Goal: Transaction & Acquisition: Purchase product/service

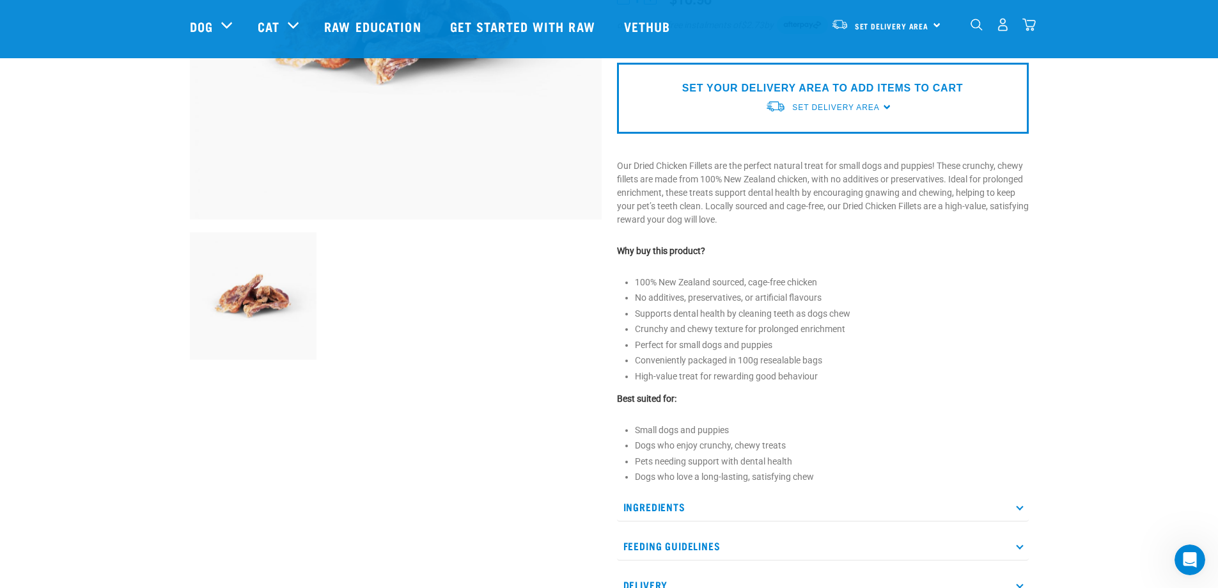
scroll to position [320, 0]
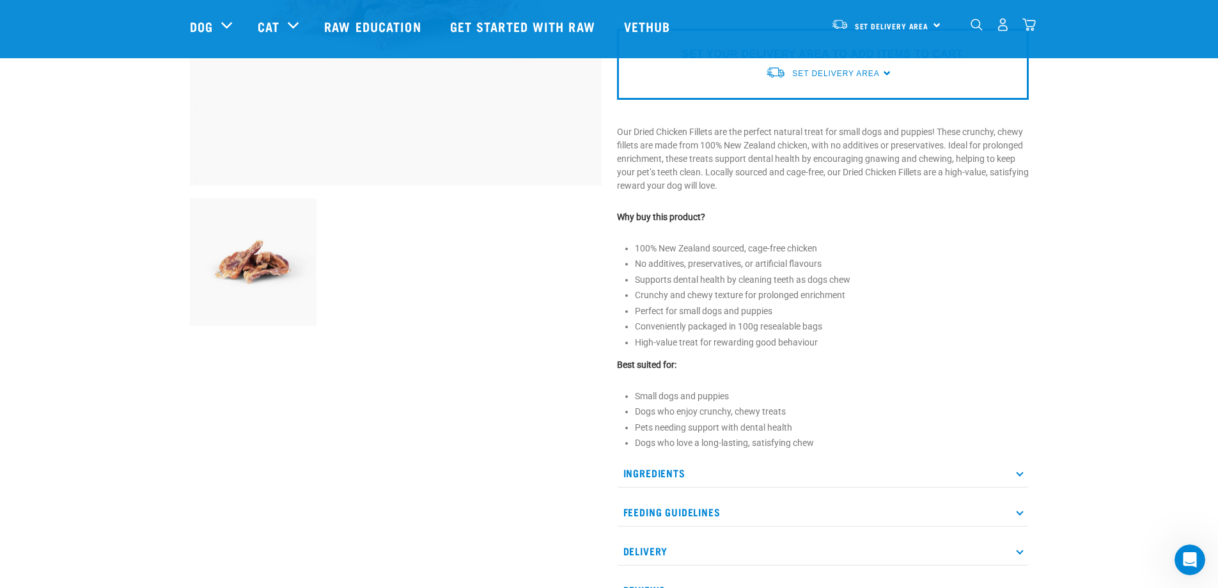
click at [1024, 472] on p "Ingredients" at bounding box center [823, 472] width 412 height 29
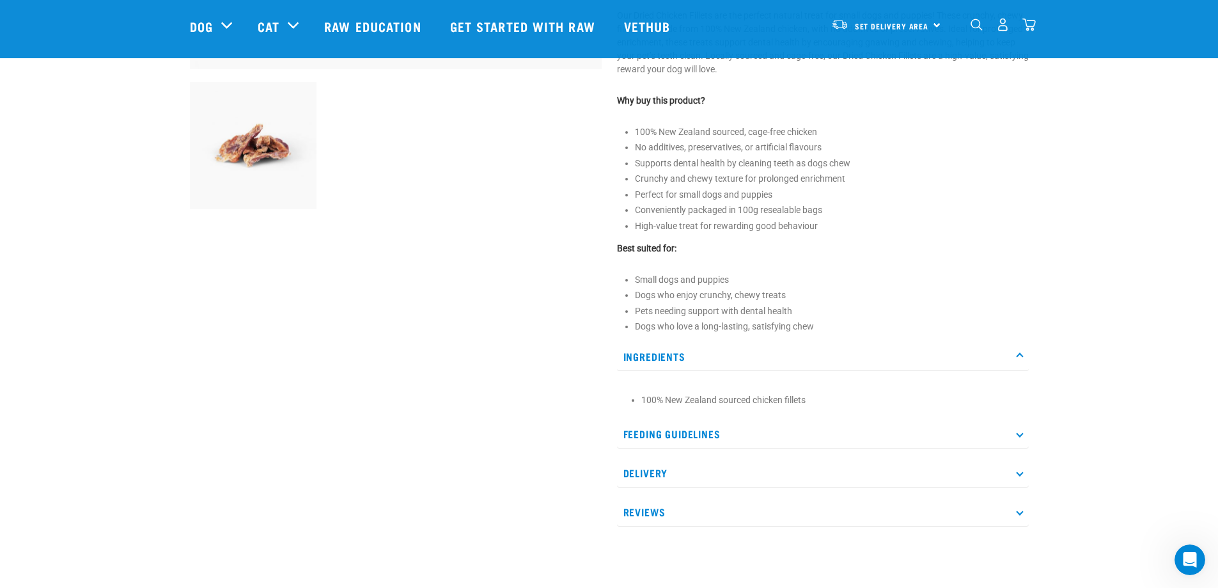
scroll to position [448, 0]
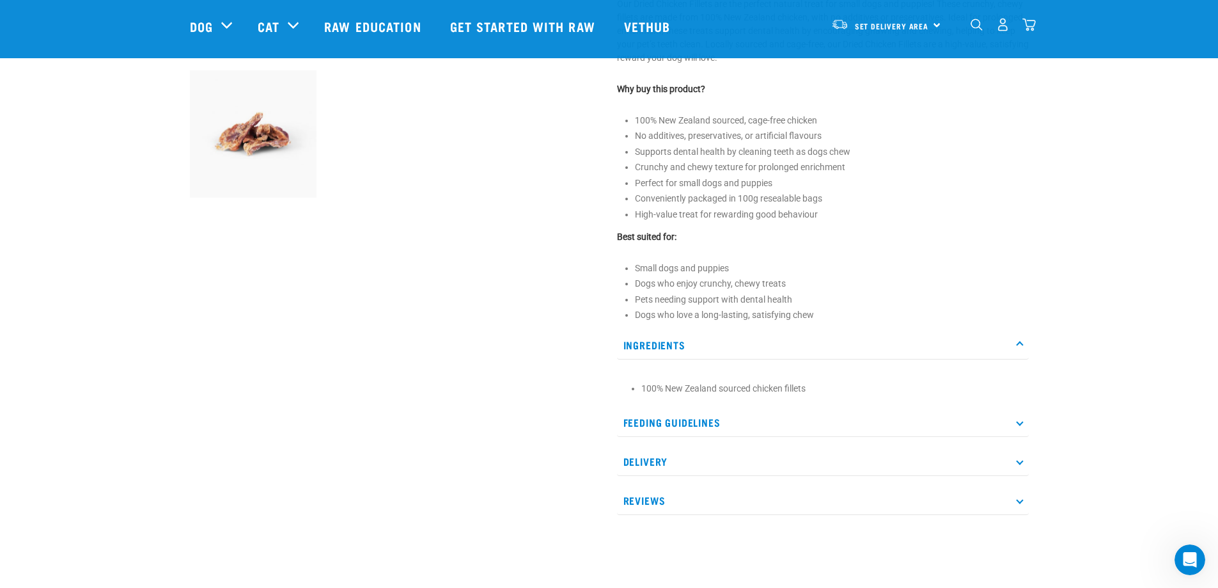
click at [1021, 423] on icon at bounding box center [1019, 422] width 7 height 7
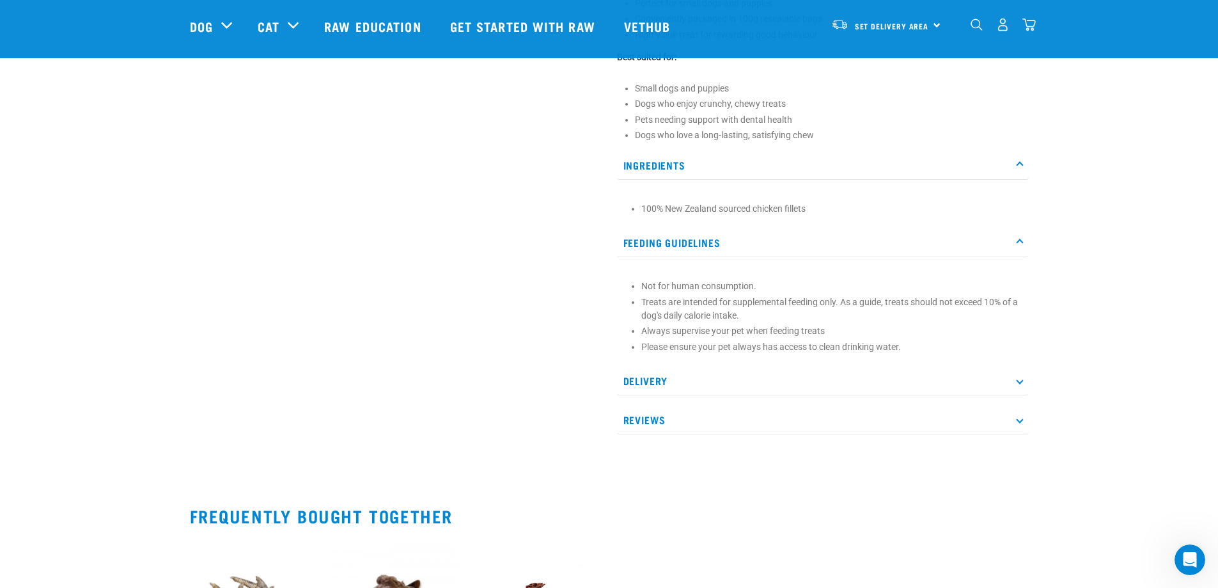
scroll to position [639, 0]
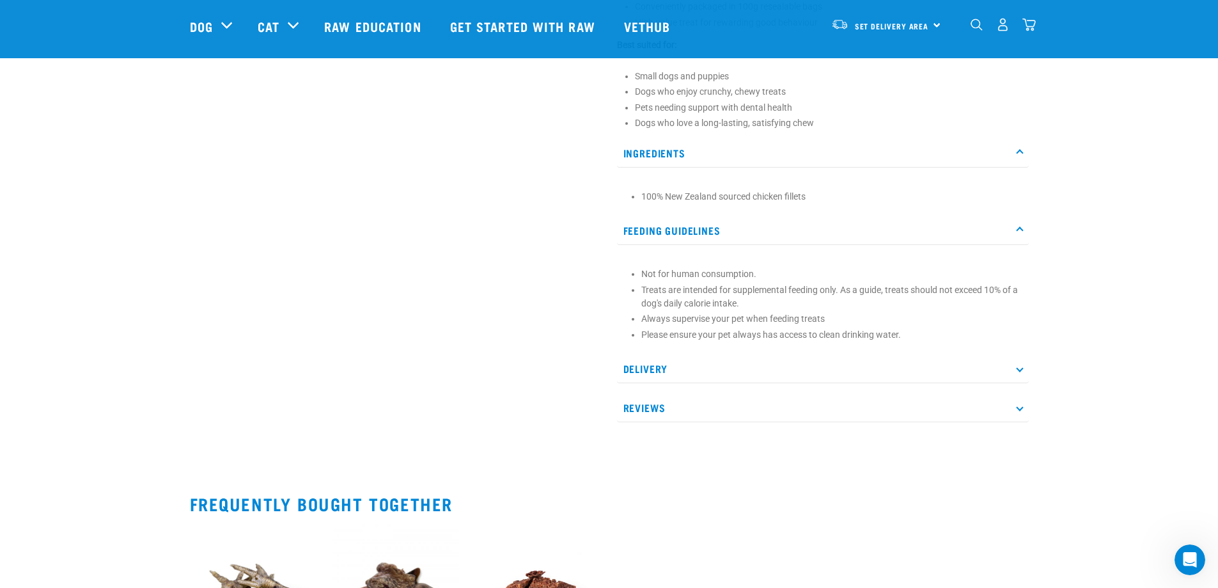
click at [1022, 370] on p "Delivery" at bounding box center [823, 368] width 412 height 29
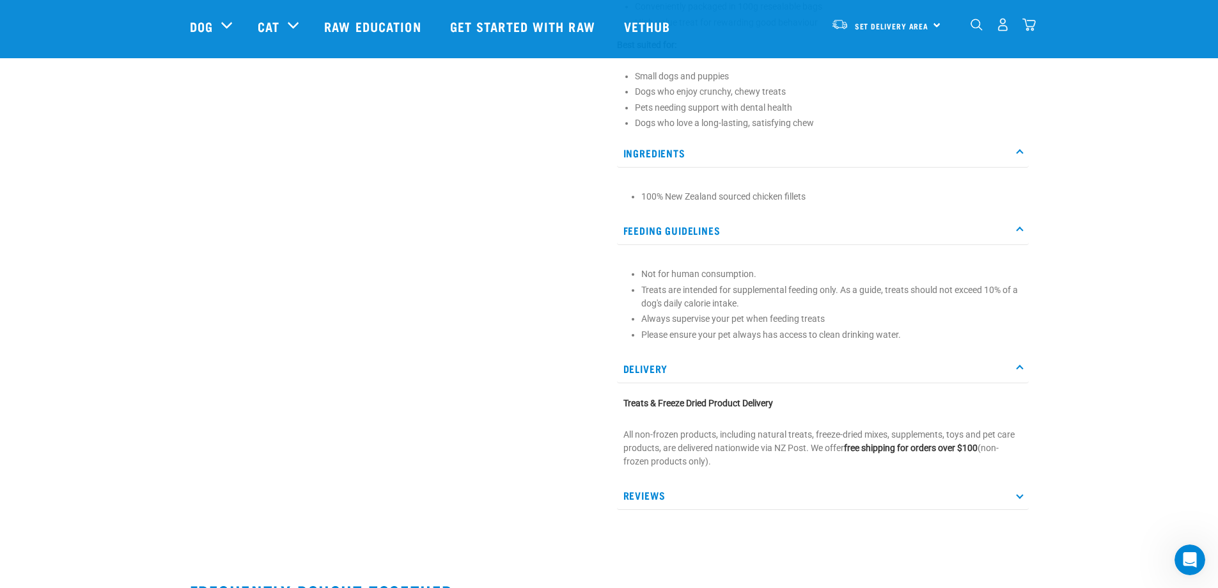
click at [1020, 502] on p "Reviews" at bounding box center [823, 495] width 412 height 29
click at [1018, 488] on p "Reviews" at bounding box center [823, 495] width 412 height 29
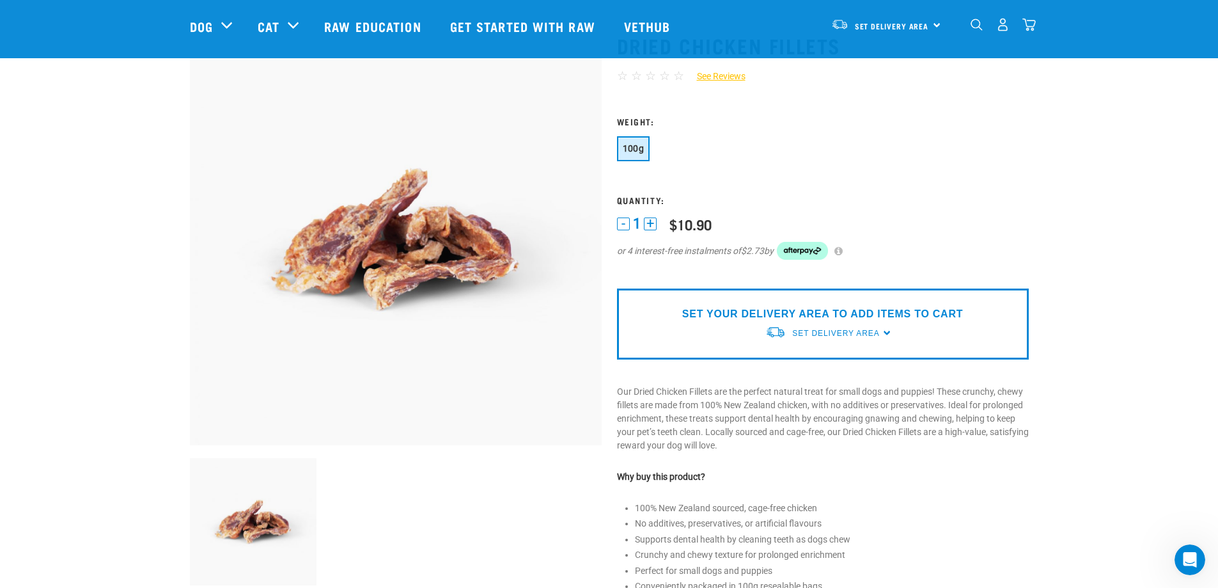
scroll to position [0, 0]
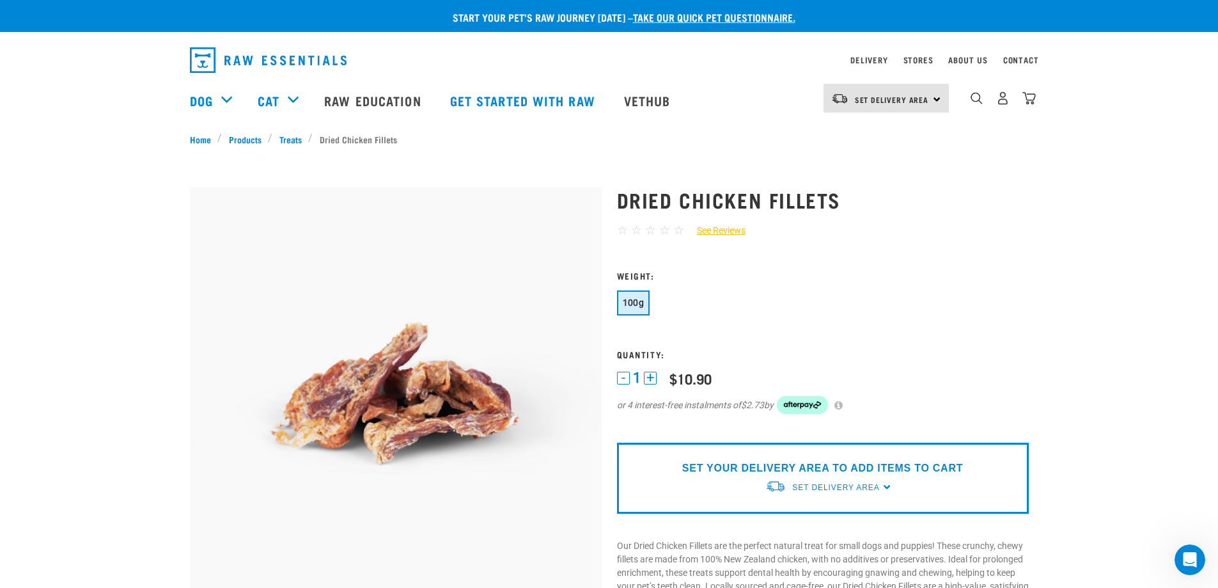
click at [650, 375] on button "+" at bounding box center [650, 377] width 13 height 13
click at [911, 97] on span "Set Delivery Area" at bounding box center [892, 99] width 74 height 4
click at [880, 130] on link "[GEOGRAPHIC_DATA]" at bounding box center [884, 134] width 123 height 28
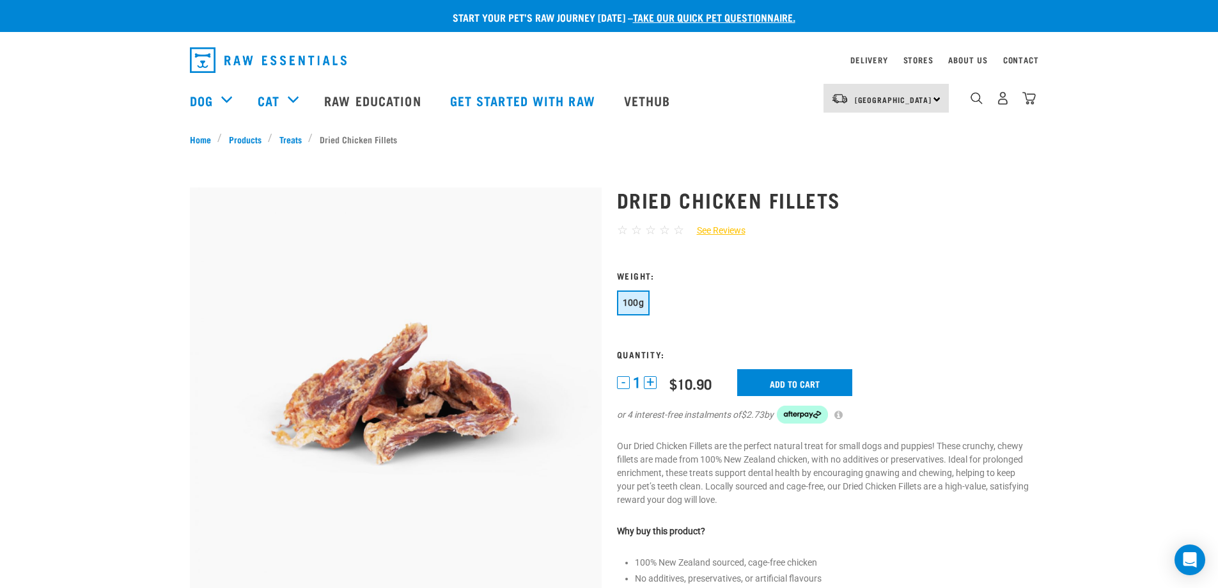
click at [651, 382] on button "+" at bounding box center [650, 382] width 13 height 13
click at [627, 382] on button "-" at bounding box center [623, 382] width 13 height 13
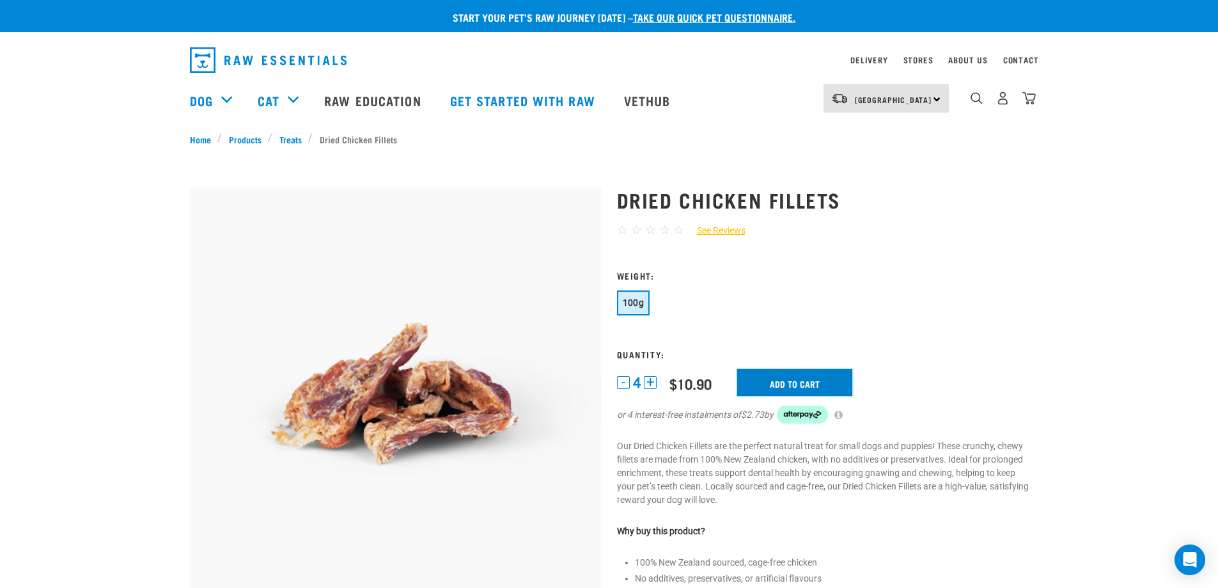
click at [776, 382] on input "Add to cart" at bounding box center [794, 382] width 115 height 27
click at [621, 380] on button "-" at bounding box center [623, 382] width 13 height 13
click at [791, 382] on input "Add to cart" at bounding box center [794, 382] width 115 height 27
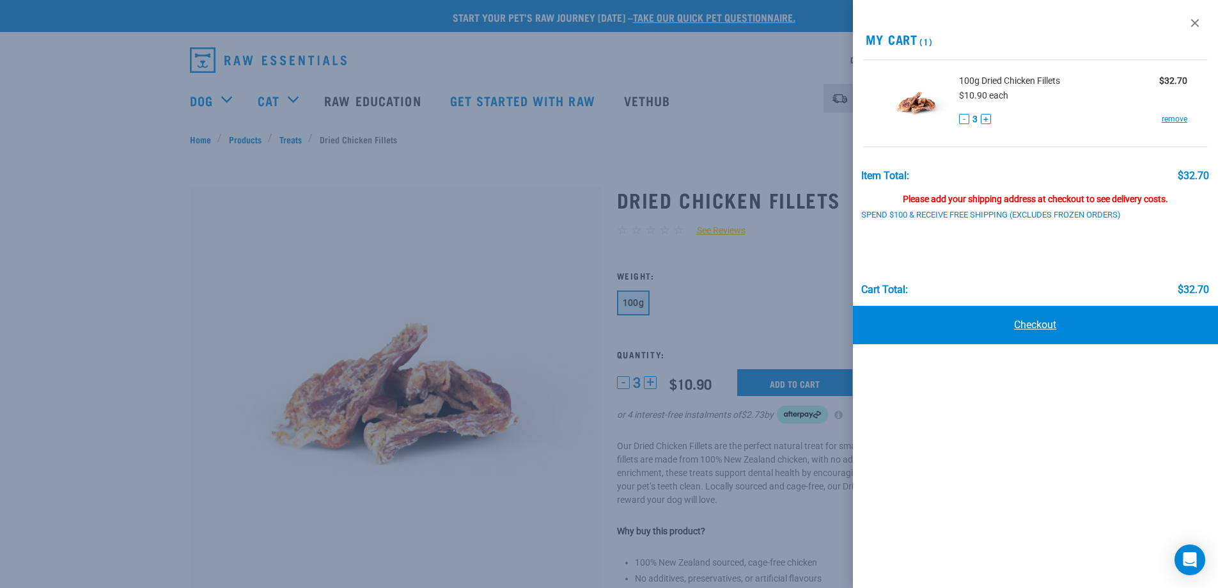
click at [1033, 324] on link "Checkout" at bounding box center [1036, 325] width 366 height 38
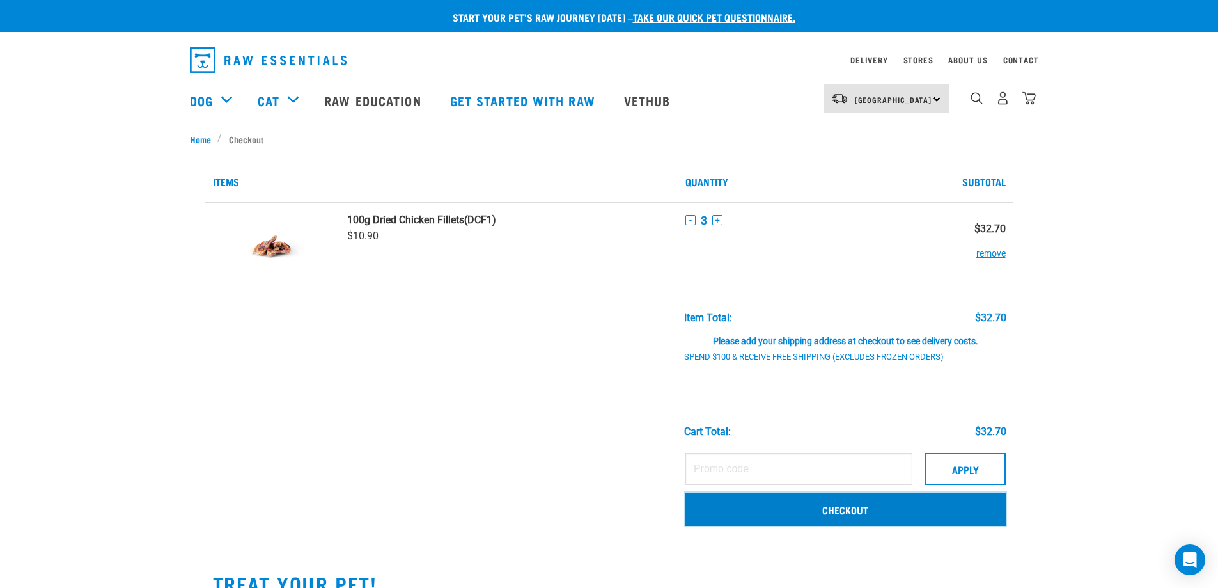
click at [857, 508] on link "Checkout" at bounding box center [845, 508] width 320 height 33
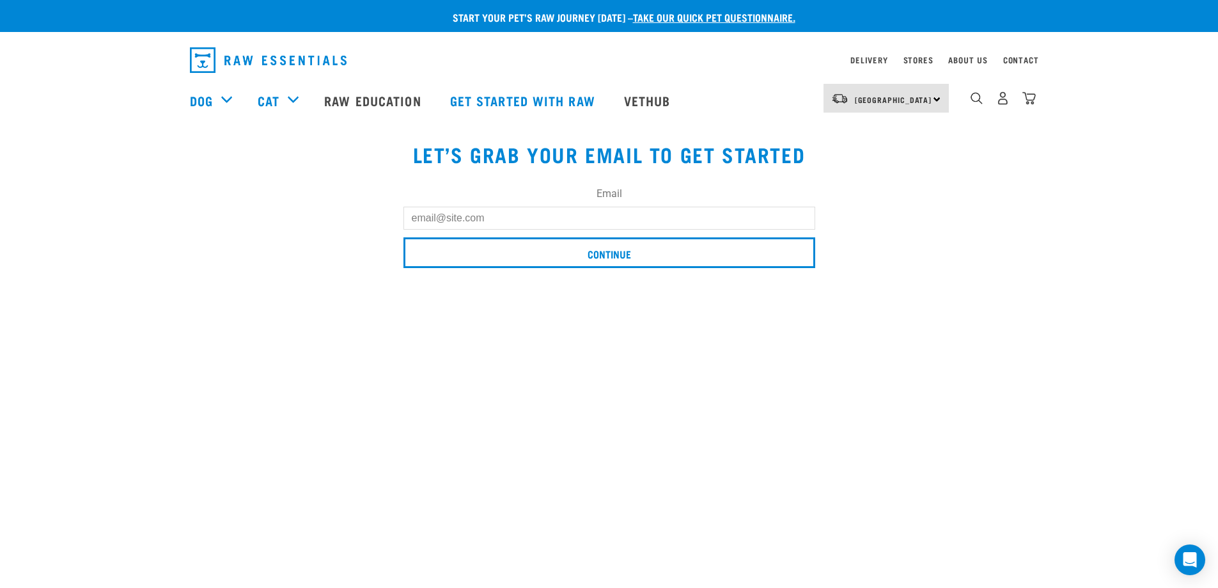
click at [548, 222] on input "Email" at bounding box center [609, 218] width 412 height 23
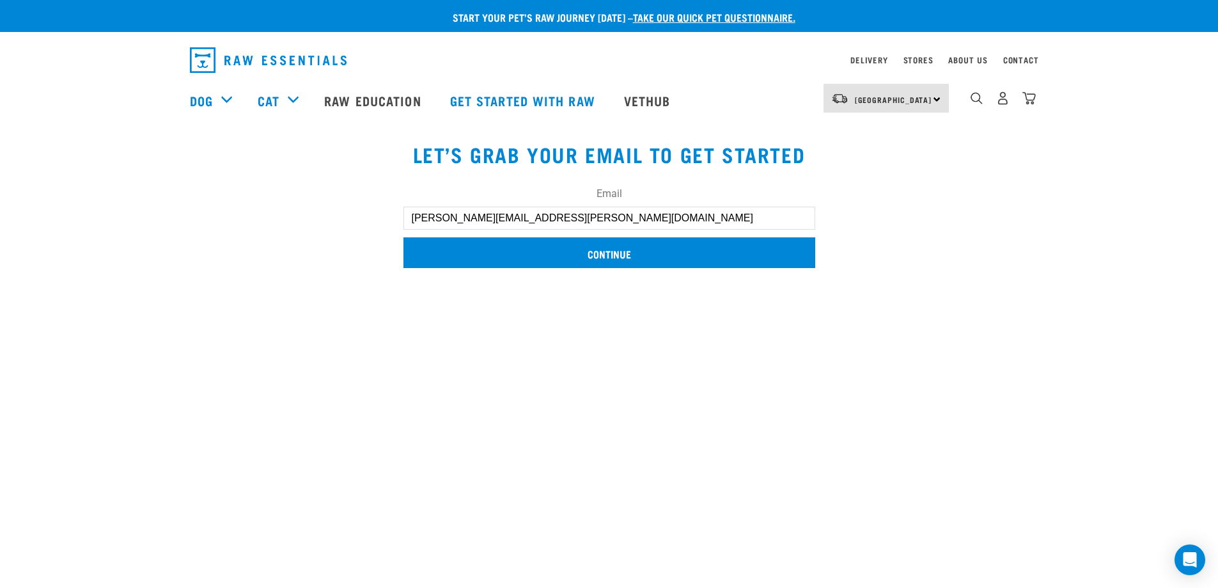
type input "[PERSON_NAME][EMAIL_ADDRESS][PERSON_NAME][DOMAIN_NAME]"
click at [577, 252] on input "Continue" at bounding box center [609, 252] width 412 height 31
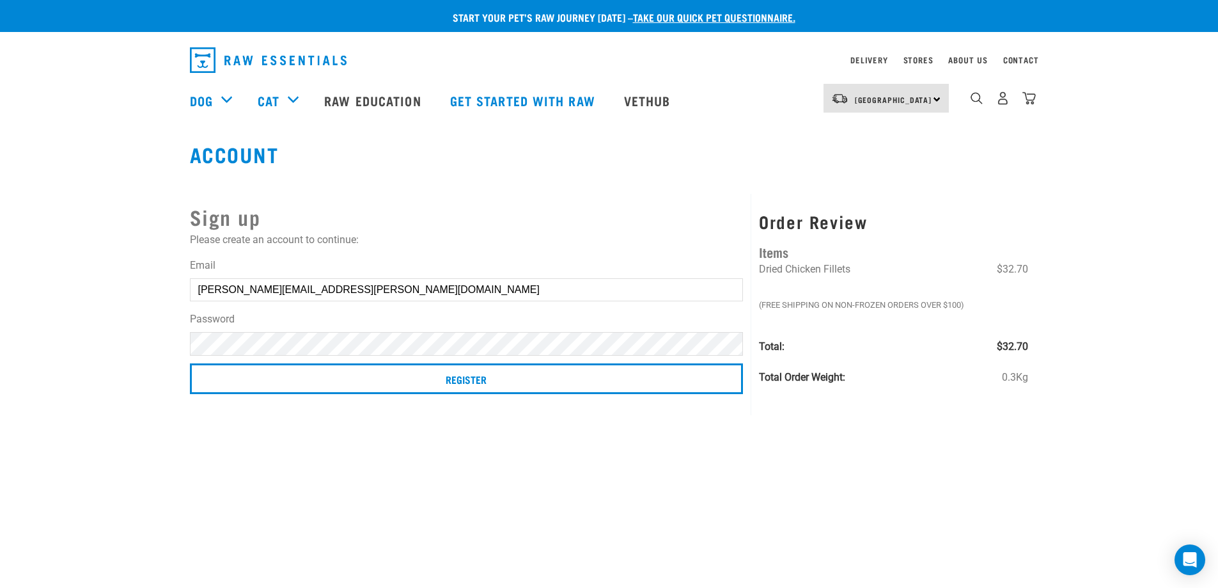
click at [190, 363] on input "Register" at bounding box center [467, 378] width 554 height 31
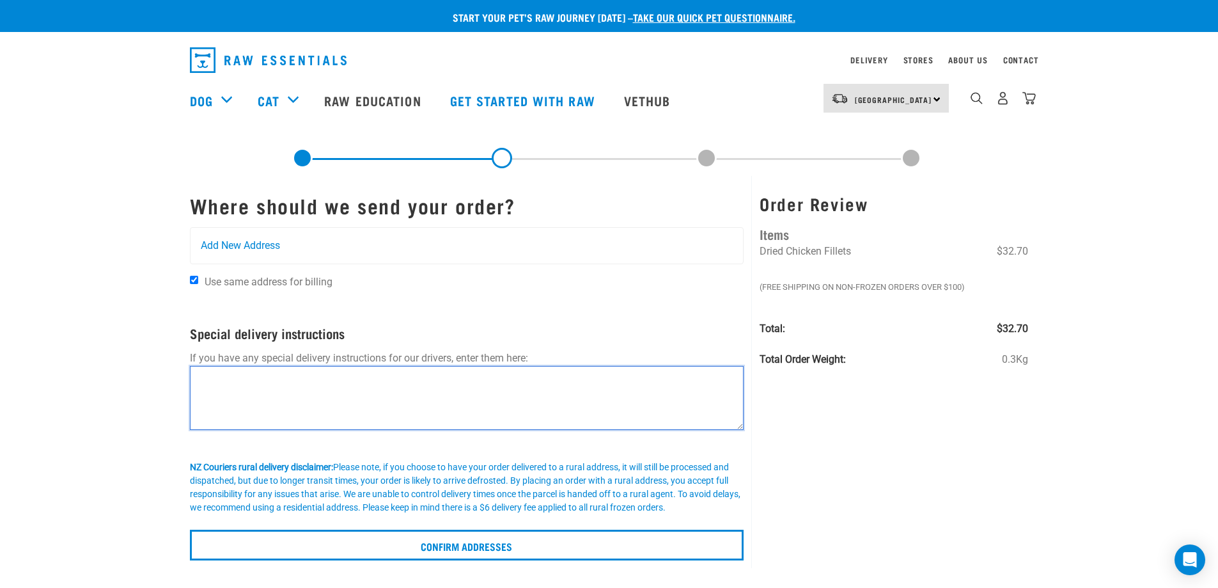
click at [196, 377] on textarea at bounding box center [467, 398] width 554 height 64
type textarea "Please leave at front door"
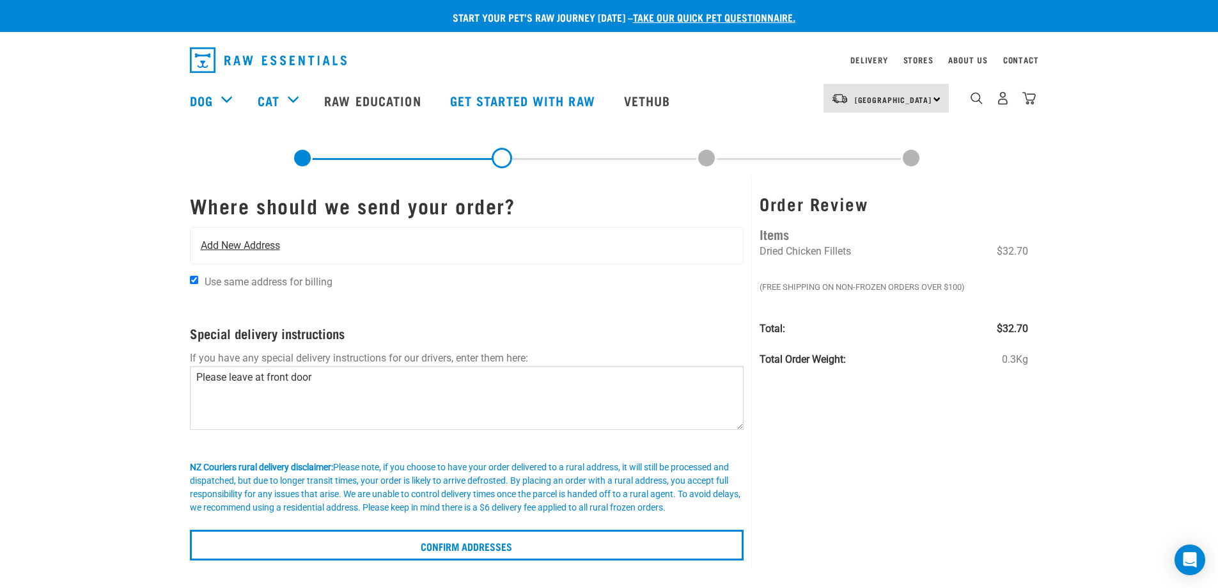
click at [296, 245] on div "Add New Address" at bounding box center [467, 246] width 553 height 36
click at [260, 245] on span "Add New Address" at bounding box center [240, 245] width 79 height 15
click at [282, 238] on div "Add New Address" at bounding box center [467, 246] width 553 height 36
click at [272, 244] on span "Add New Address" at bounding box center [240, 245] width 79 height 15
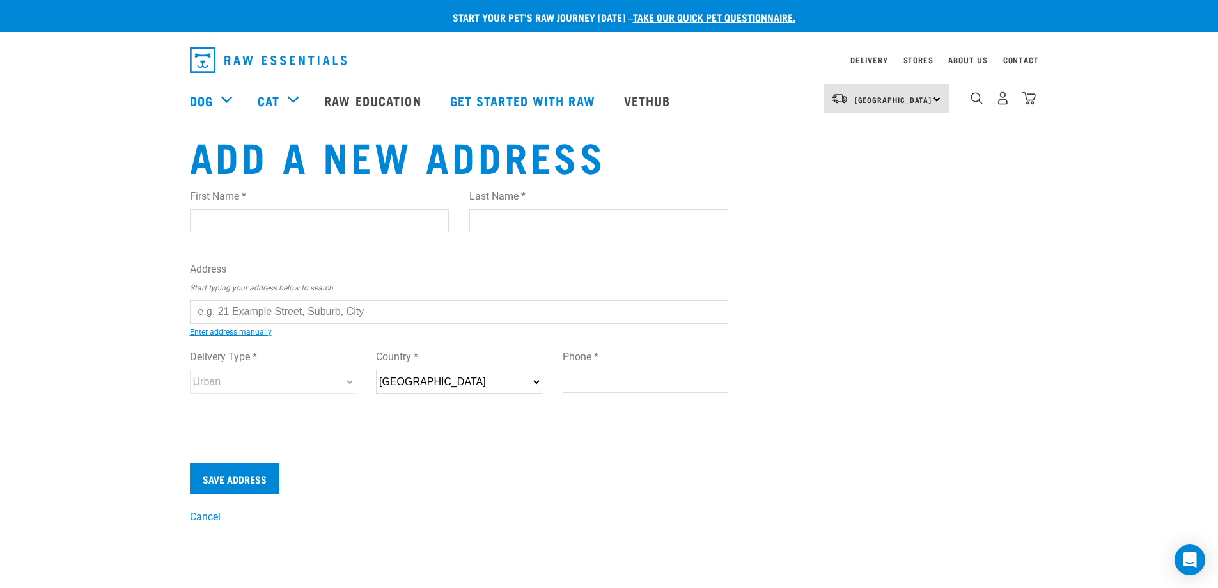
click at [215, 219] on input "First Name *" at bounding box center [319, 220] width 259 height 23
type input "Sandie"
click at [495, 221] on input "Last Name *" at bounding box center [598, 220] width 259 height 23
type input "Macaskill"
click at [247, 313] on input "text" at bounding box center [459, 311] width 539 height 23
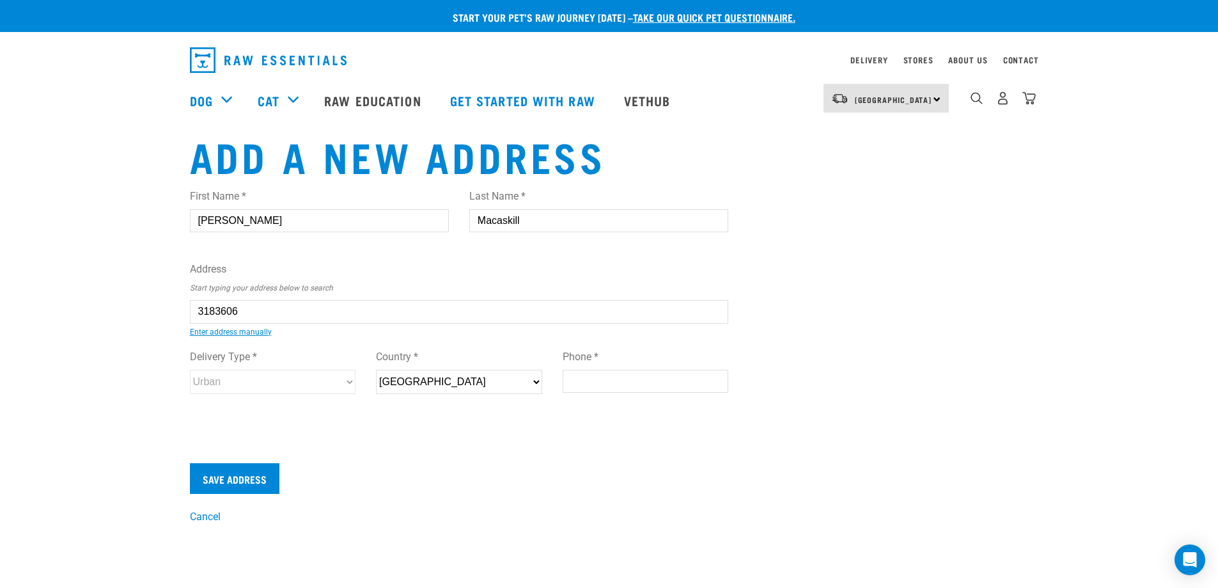
click at [204, 321] on ul "5 Messines Road, Karori, Wellington 6012 5 Messines Avenue, Trentham, Upper Hut…" at bounding box center [204, 321] width 0 height 0
type input "50 Messines Road, Karori, Wellington 6012"
type input "[STREET_ADDRESS]"
type input "Karori"
type input "[GEOGRAPHIC_DATA]"
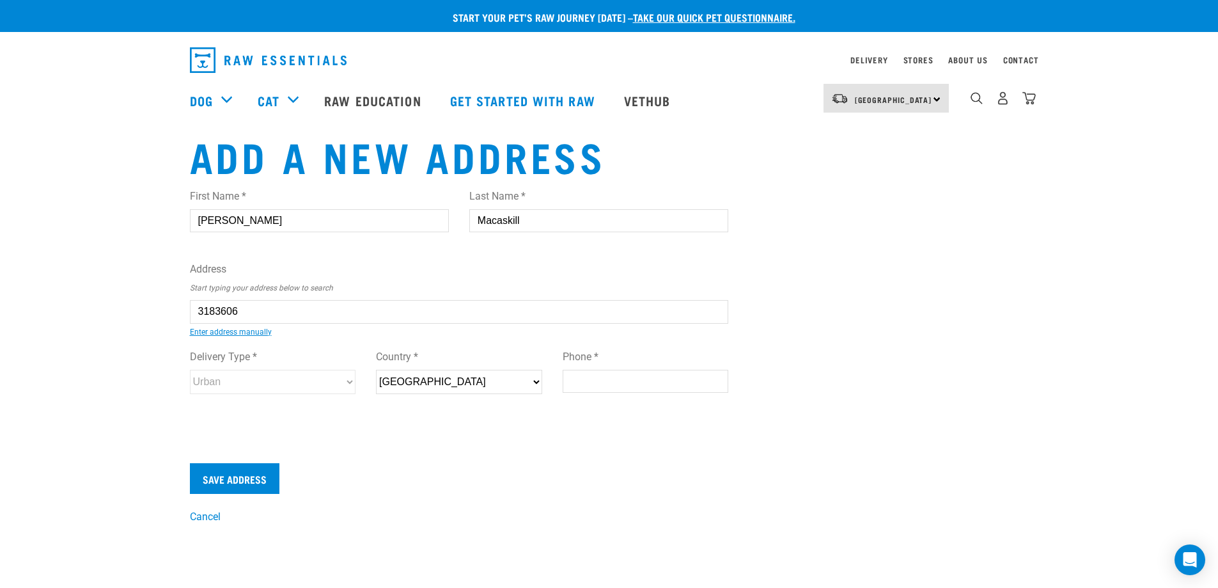
select select "WGN"
type input "6012"
select select "Urban"
type input "50 Messines Road, Karori, Wellington 6012"
click at [605, 382] on input "Phone *" at bounding box center [646, 381] width 166 height 23
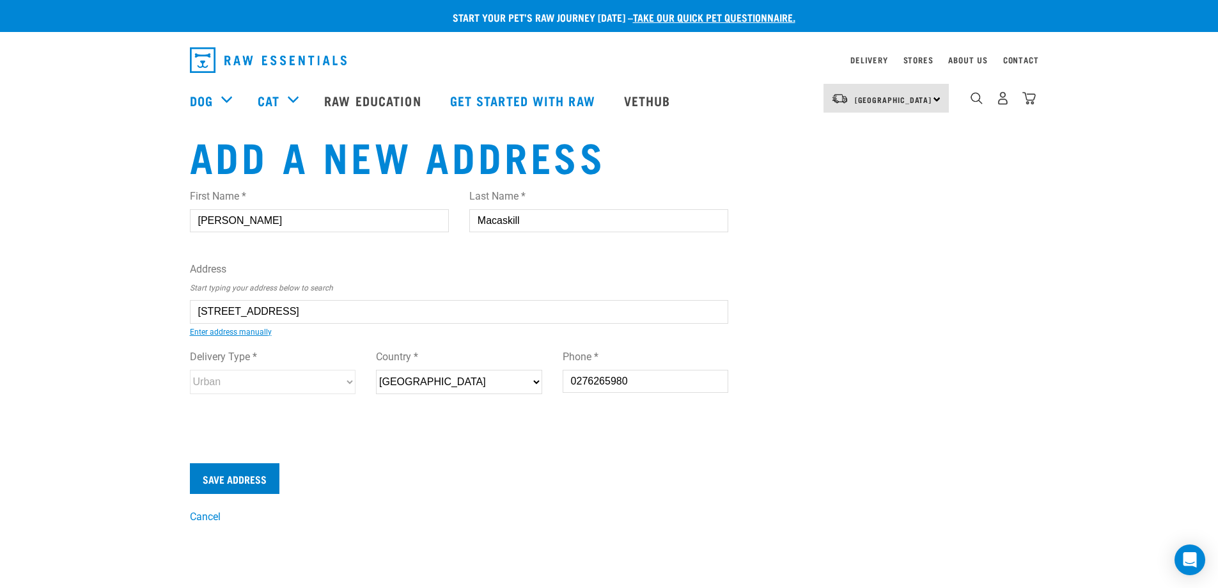
type input "0276265980"
click at [238, 479] on input "Save Address" at bounding box center [235, 478] width 90 height 31
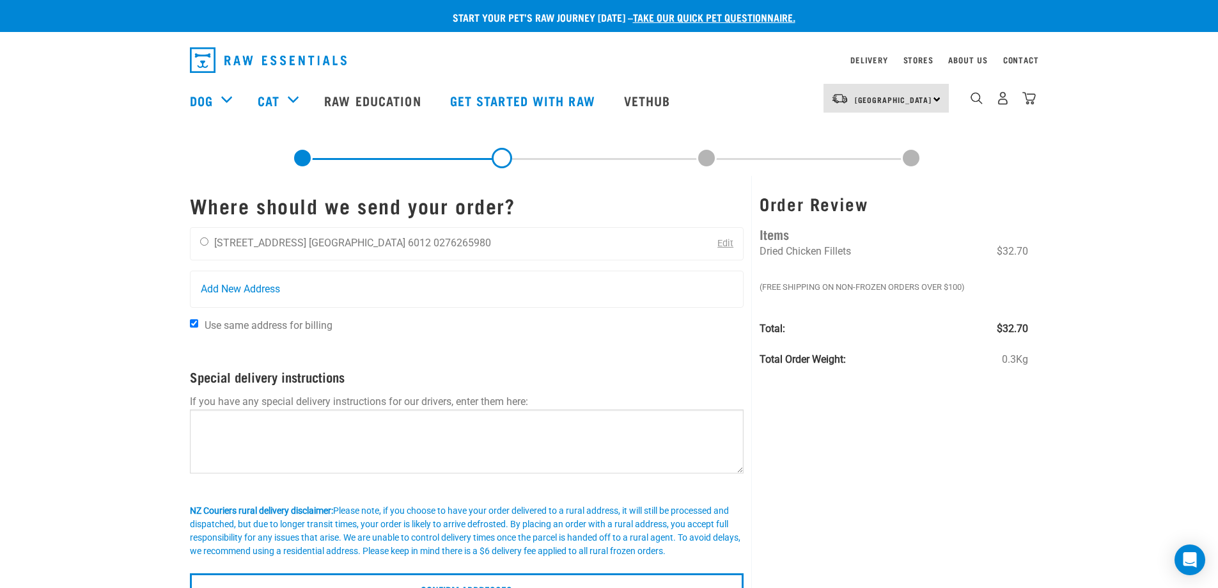
click at [731, 246] on link "Edit" at bounding box center [725, 243] width 16 height 11
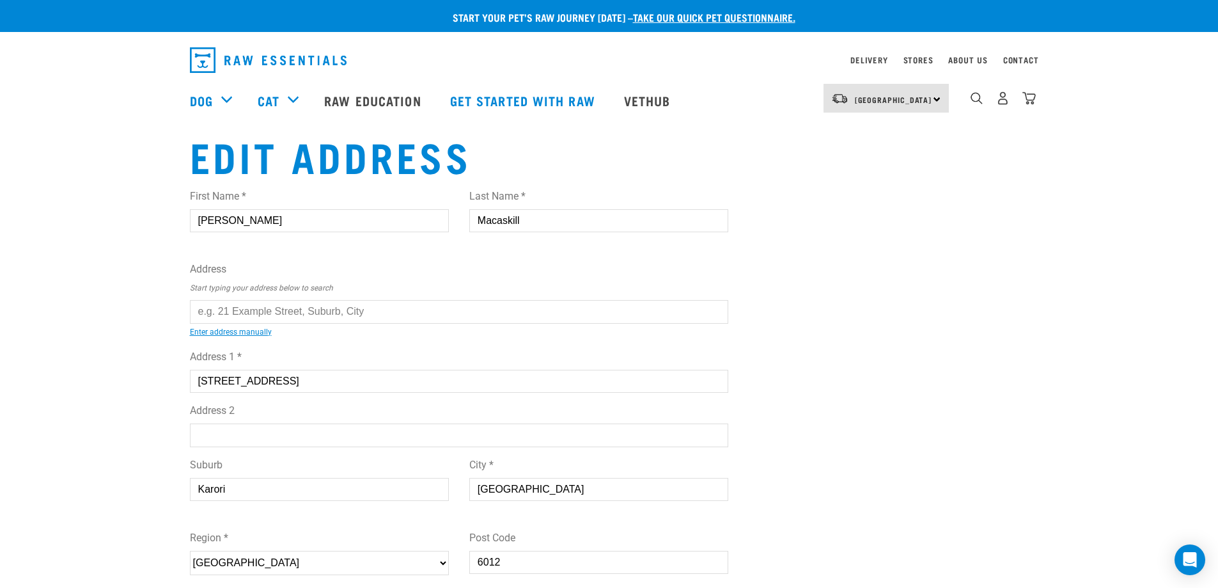
click at [208, 378] on input "[STREET_ADDRESS]" at bounding box center [459, 381] width 539 height 23
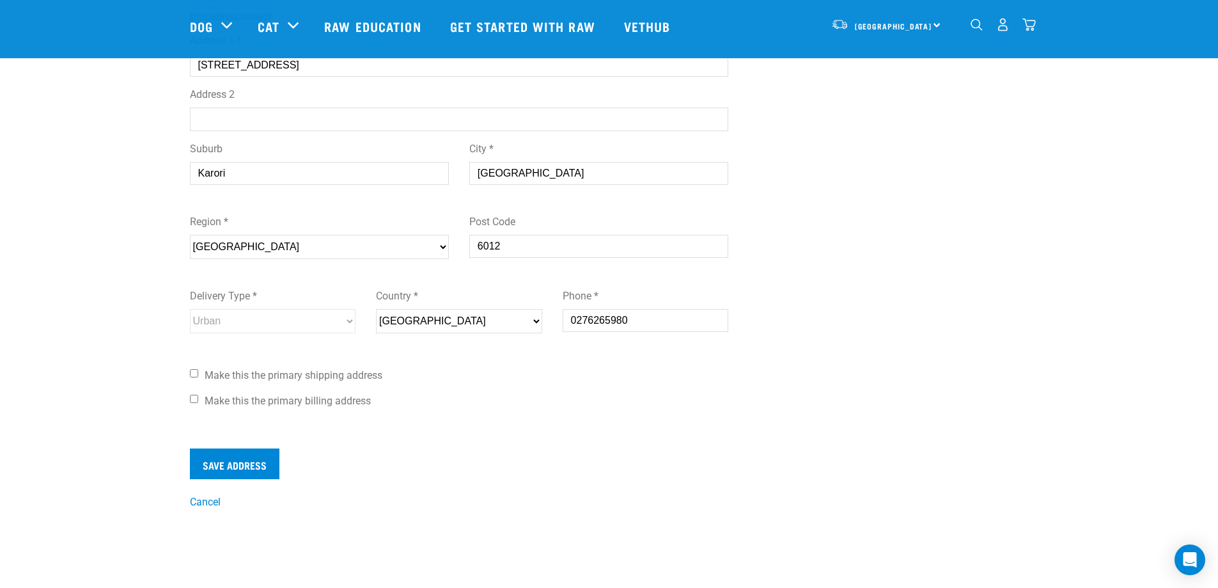
scroll to position [256, 0]
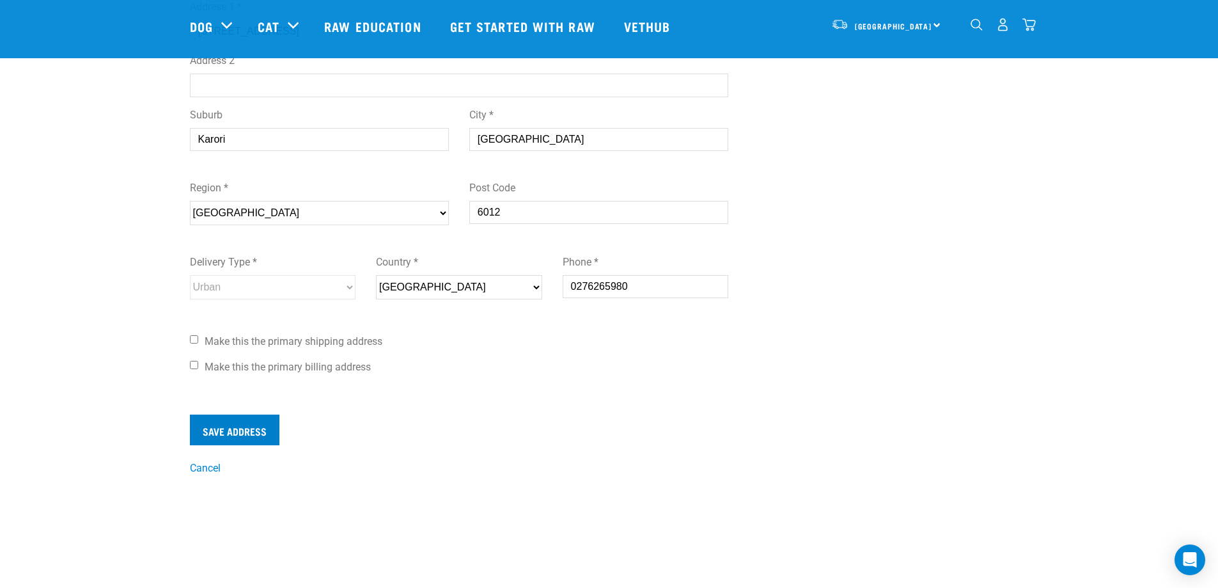
type input "[STREET_ADDRESS]"
click at [213, 433] on input "Save Address" at bounding box center [235, 429] width 90 height 31
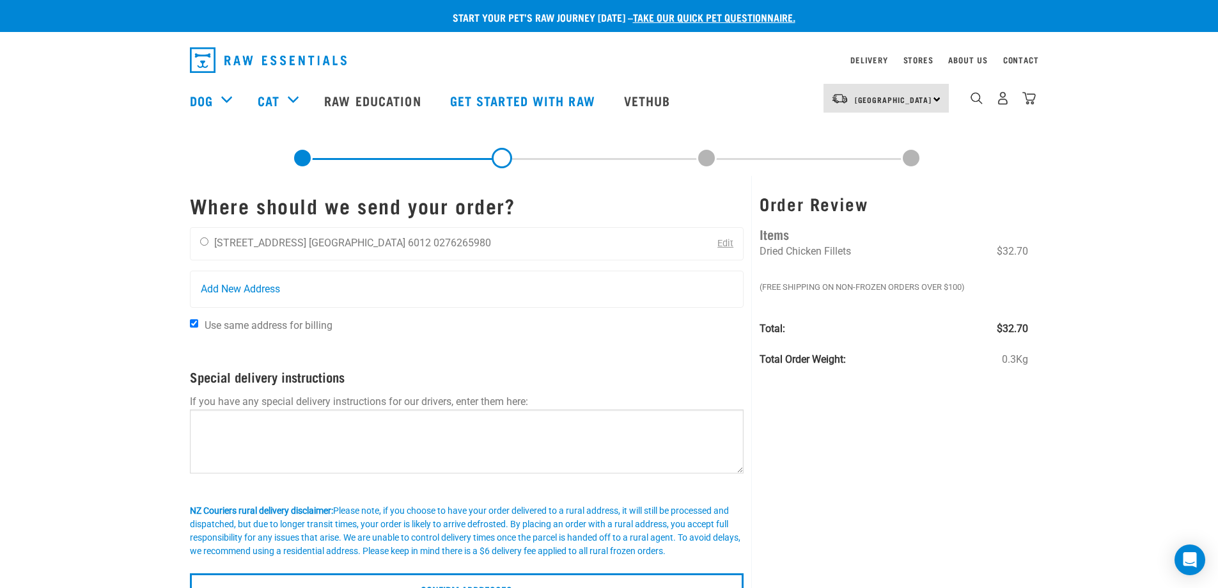
click at [733, 240] on link "Edit" at bounding box center [725, 243] width 16 height 11
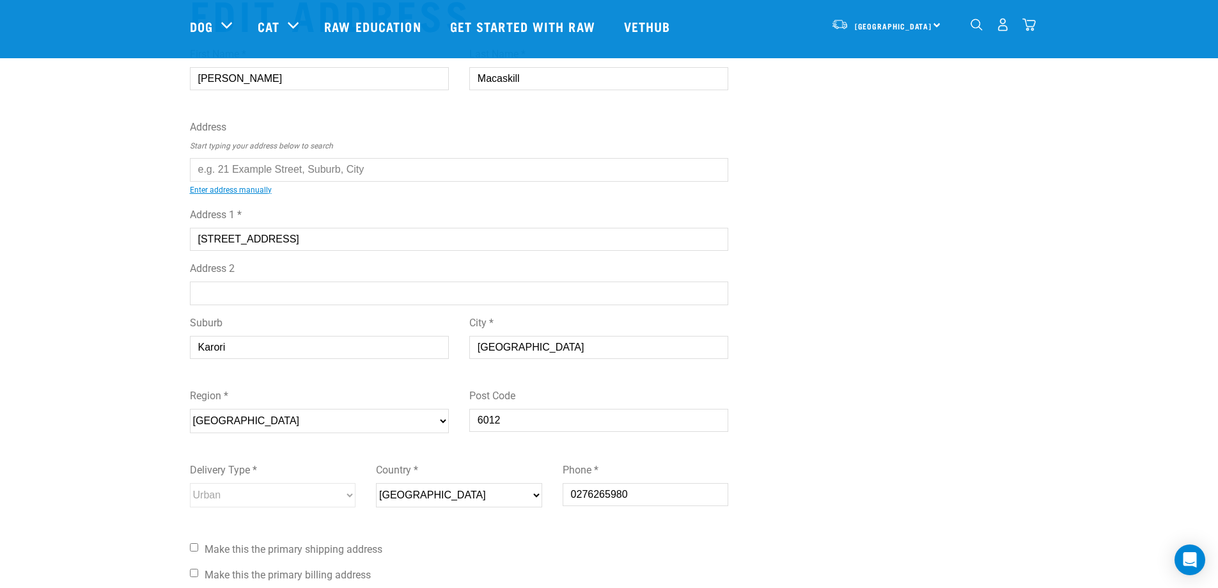
scroll to position [256, 0]
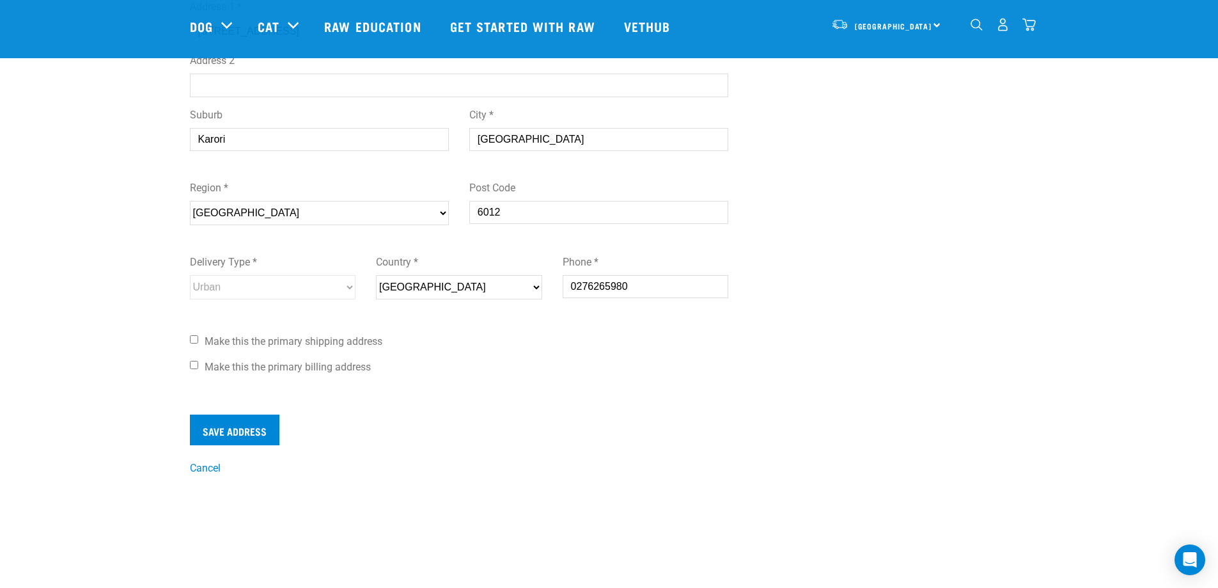
click at [190, 338] on input "Make this the primary shipping address" at bounding box center [194, 339] width 8 height 8
checkbox input "true"
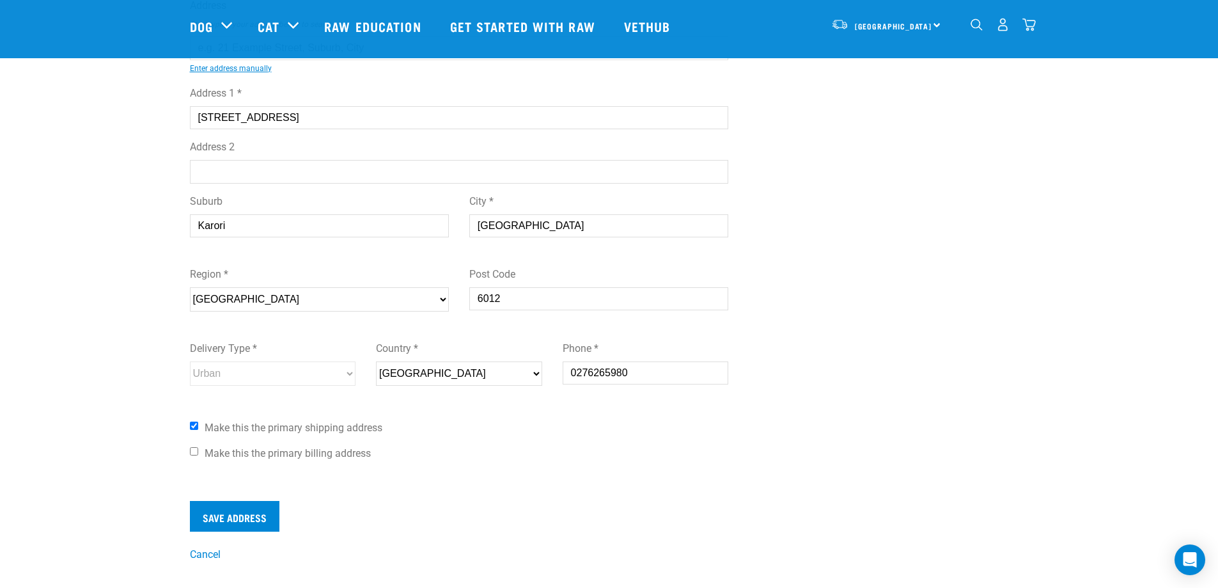
scroll to position [192, 0]
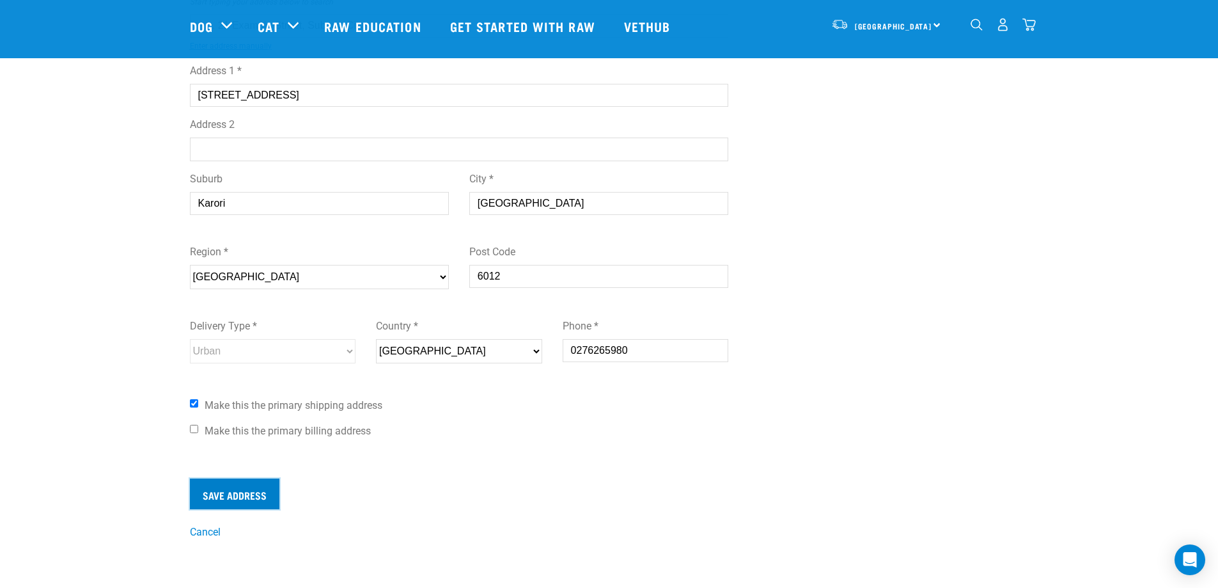
click at [240, 491] on input "Save Address" at bounding box center [235, 493] width 90 height 31
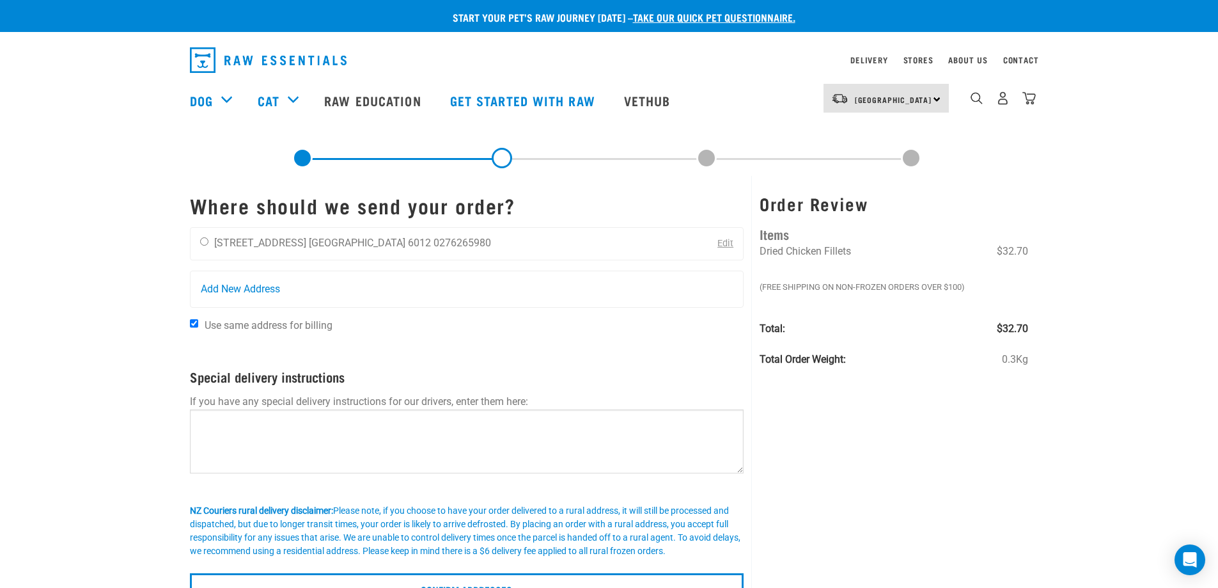
click at [725, 242] on link "Edit" at bounding box center [725, 243] width 16 height 11
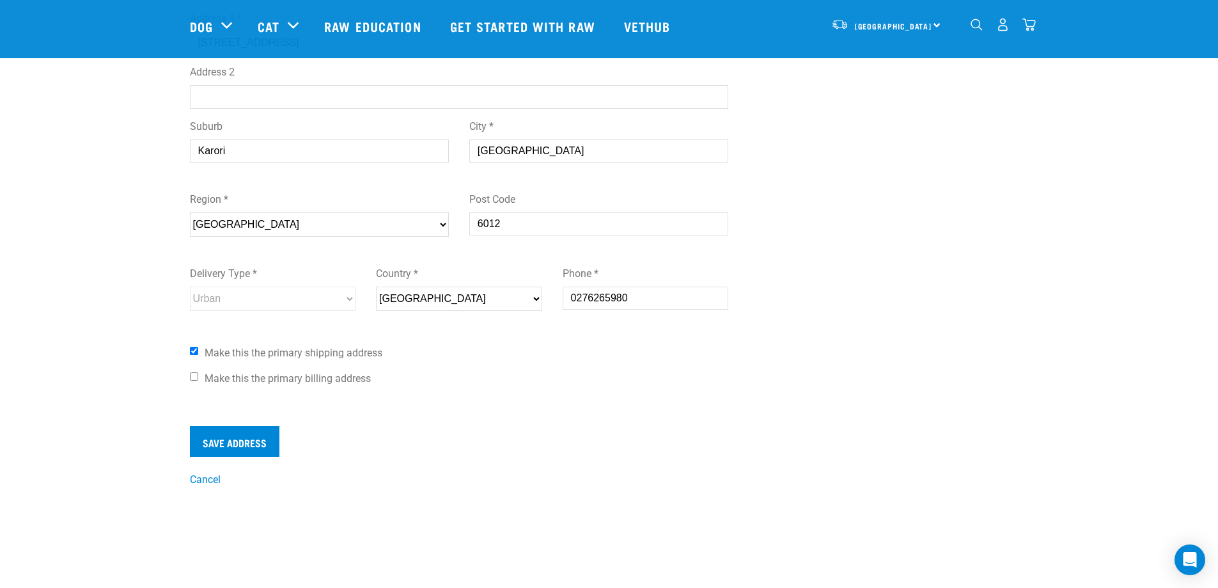
scroll to position [320, 0]
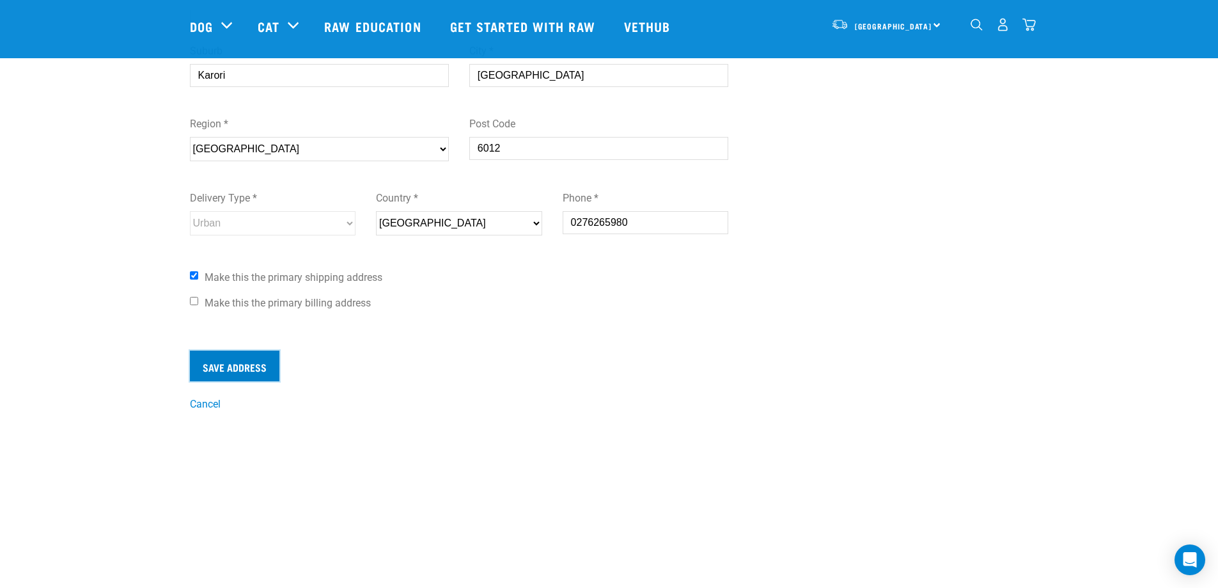
click at [270, 366] on input "Save Address" at bounding box center [235, 365] width 90 height 31
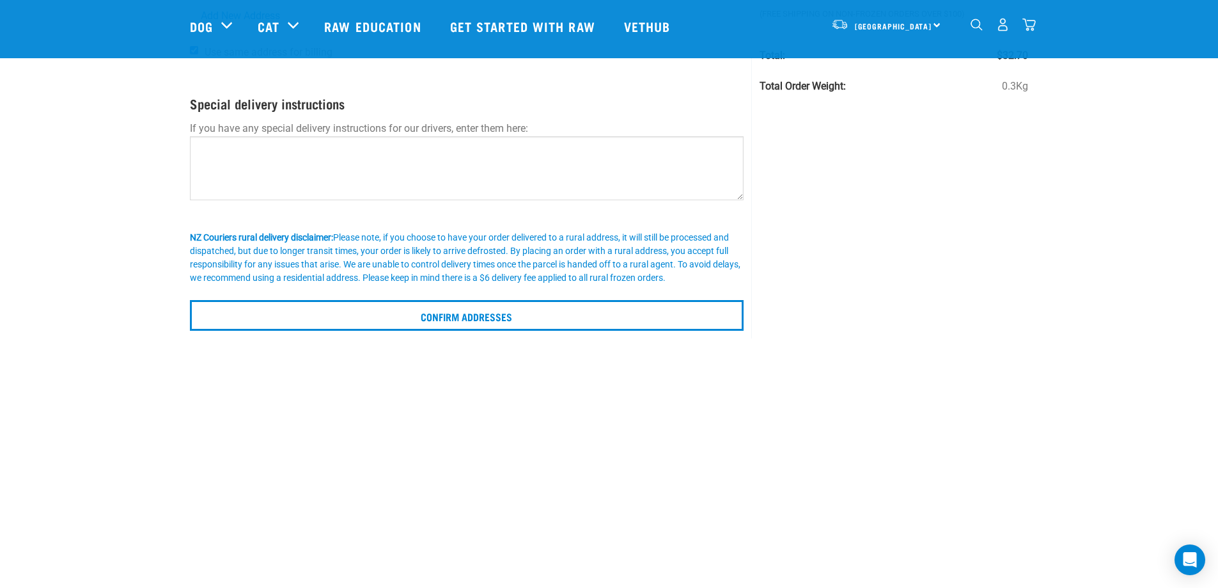
scroll to position [320, 0]
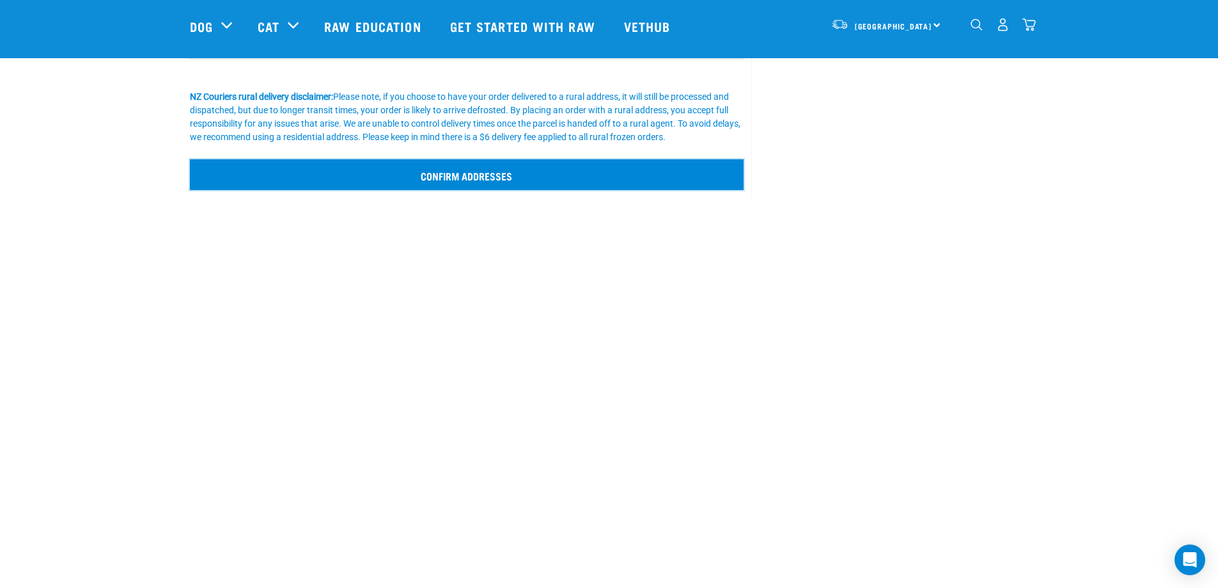
click at [508, 173] on input "Confirm addresses" at bounding box center [467, 174] width 554 height 31
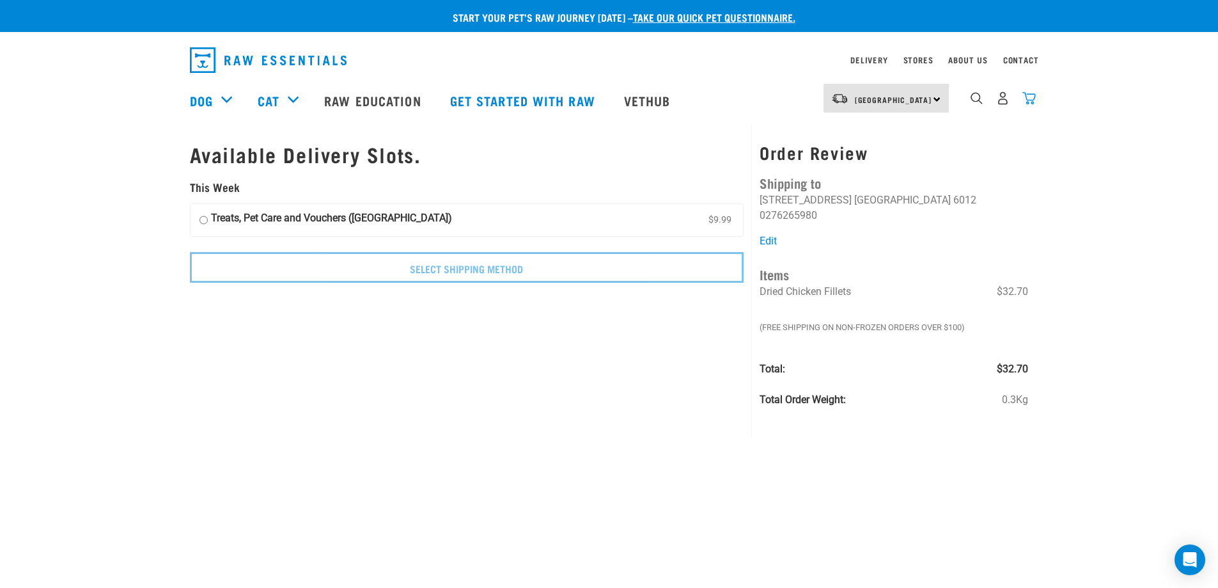
click at [1032, 95] on img "dropdown navigation" at bounding box center [1028, 97] width 13 height 13
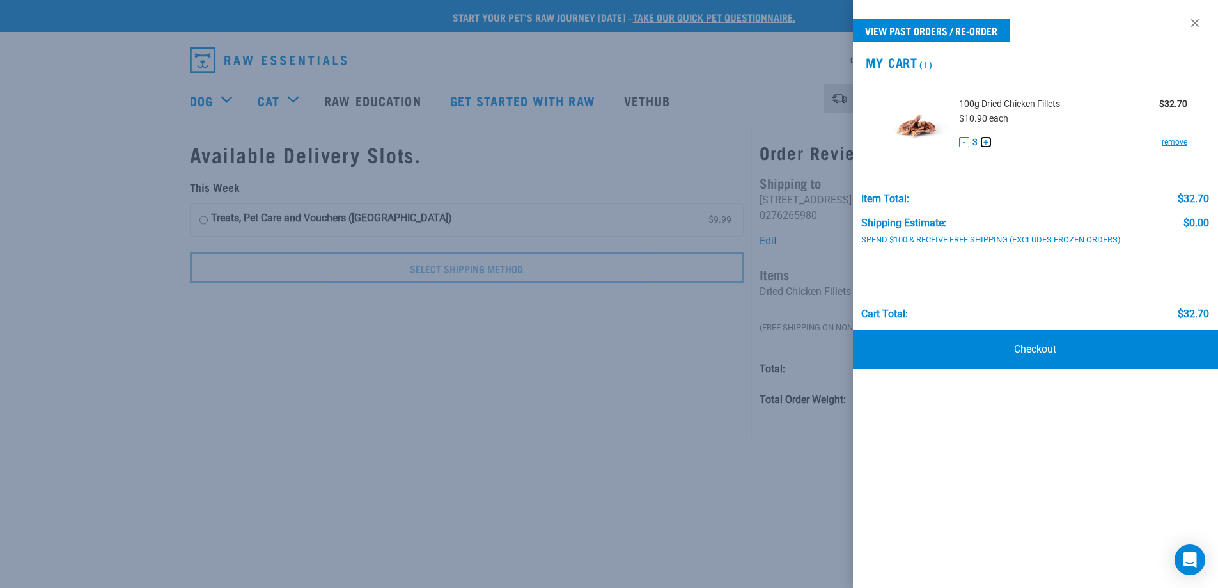
click at [986, 145] on button "+" at bounding box center [986, 142] width 10 height 10
click at [1023, 354] on link "Checkout" at bounding box center [1036, 349] width 366 height 38
